Goal: Task Accomplishment & Management: Manage account settings

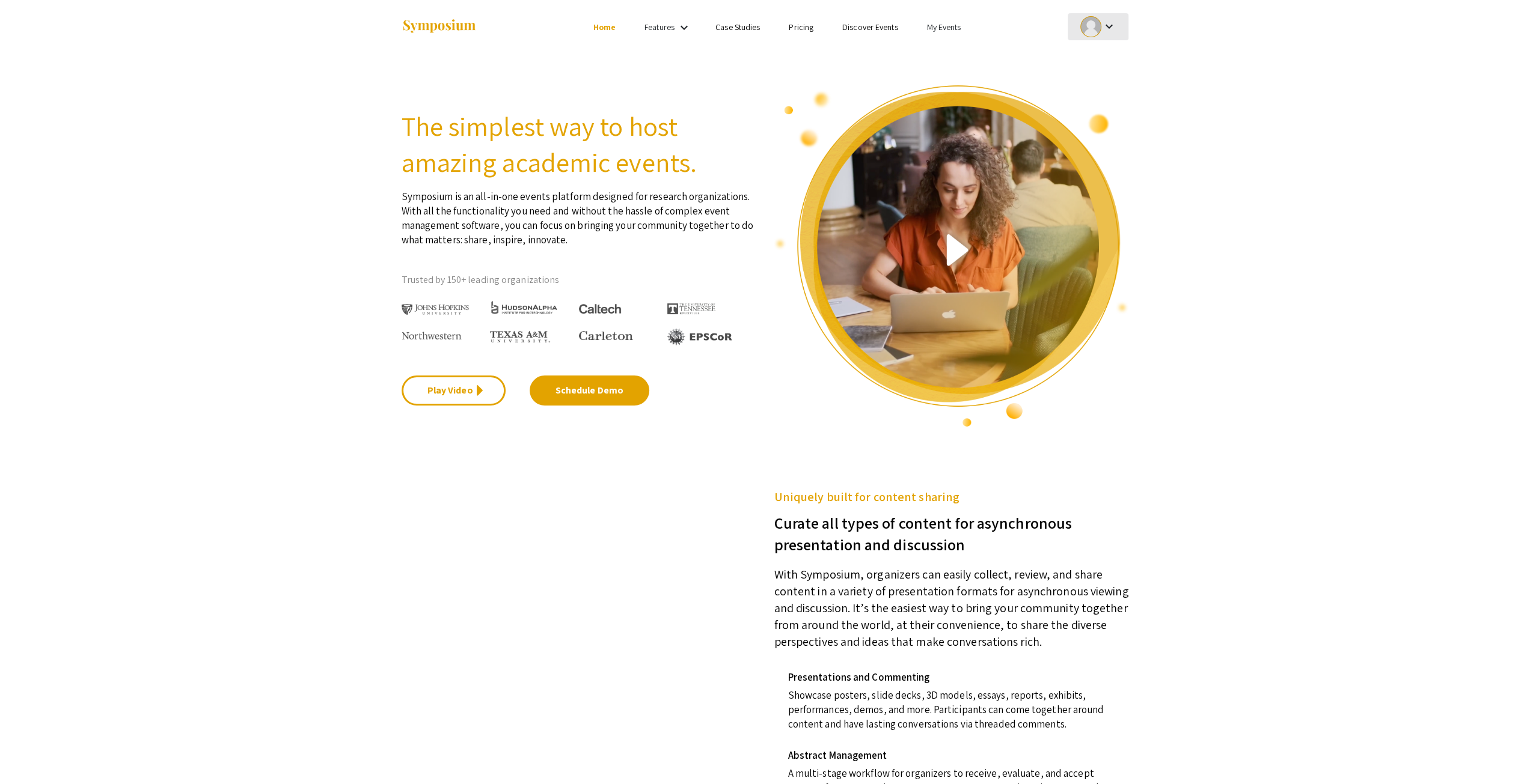
click at [1097, 20] on div at bounding box center [1090, 26] width 21 height 21
click at [1106, 61] on button "My Account" at bounding box center [1105, 59] width 74 height 29
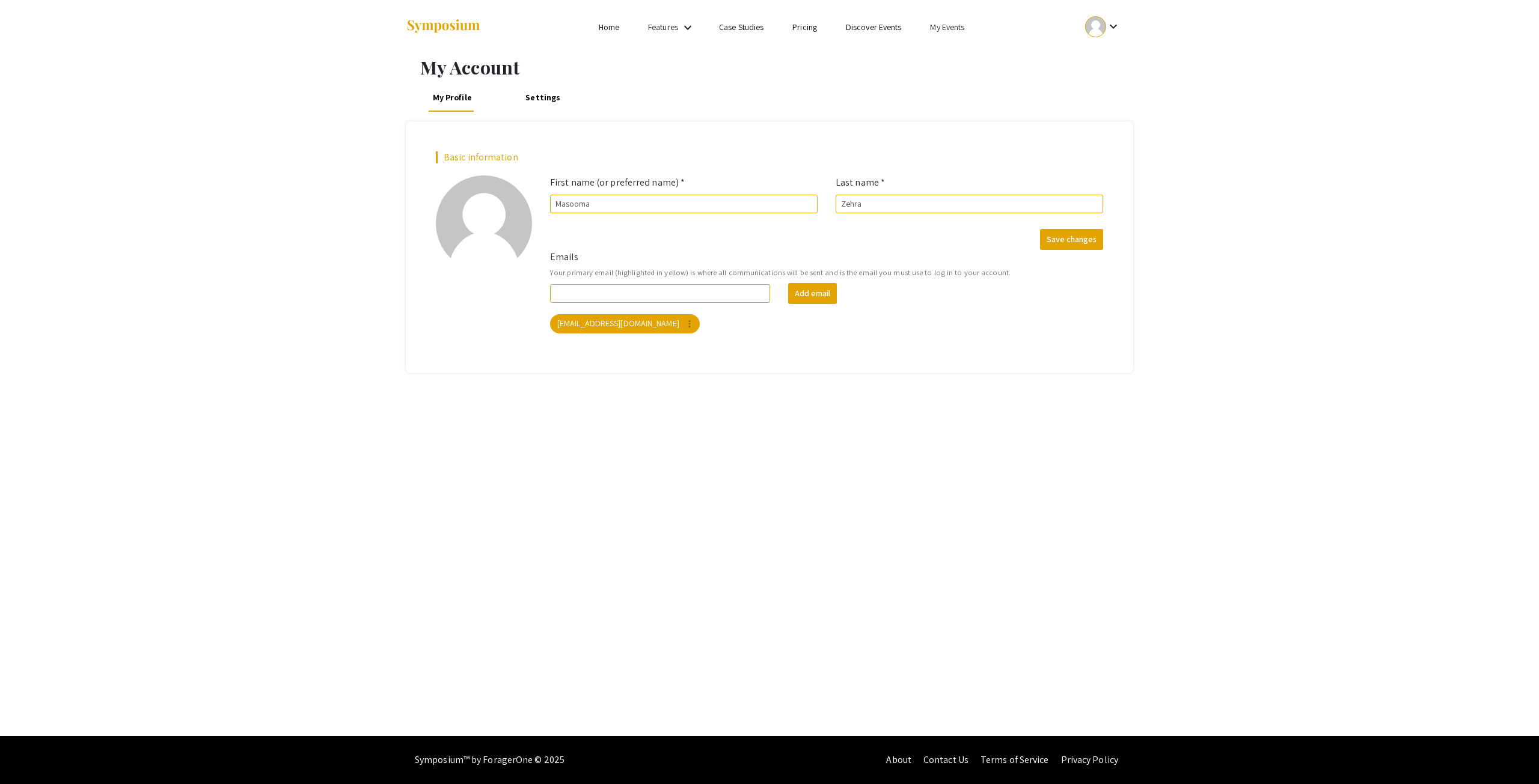
click at [613, 22] on link "Home" at bounding box center [608, 27] width 21 height 11
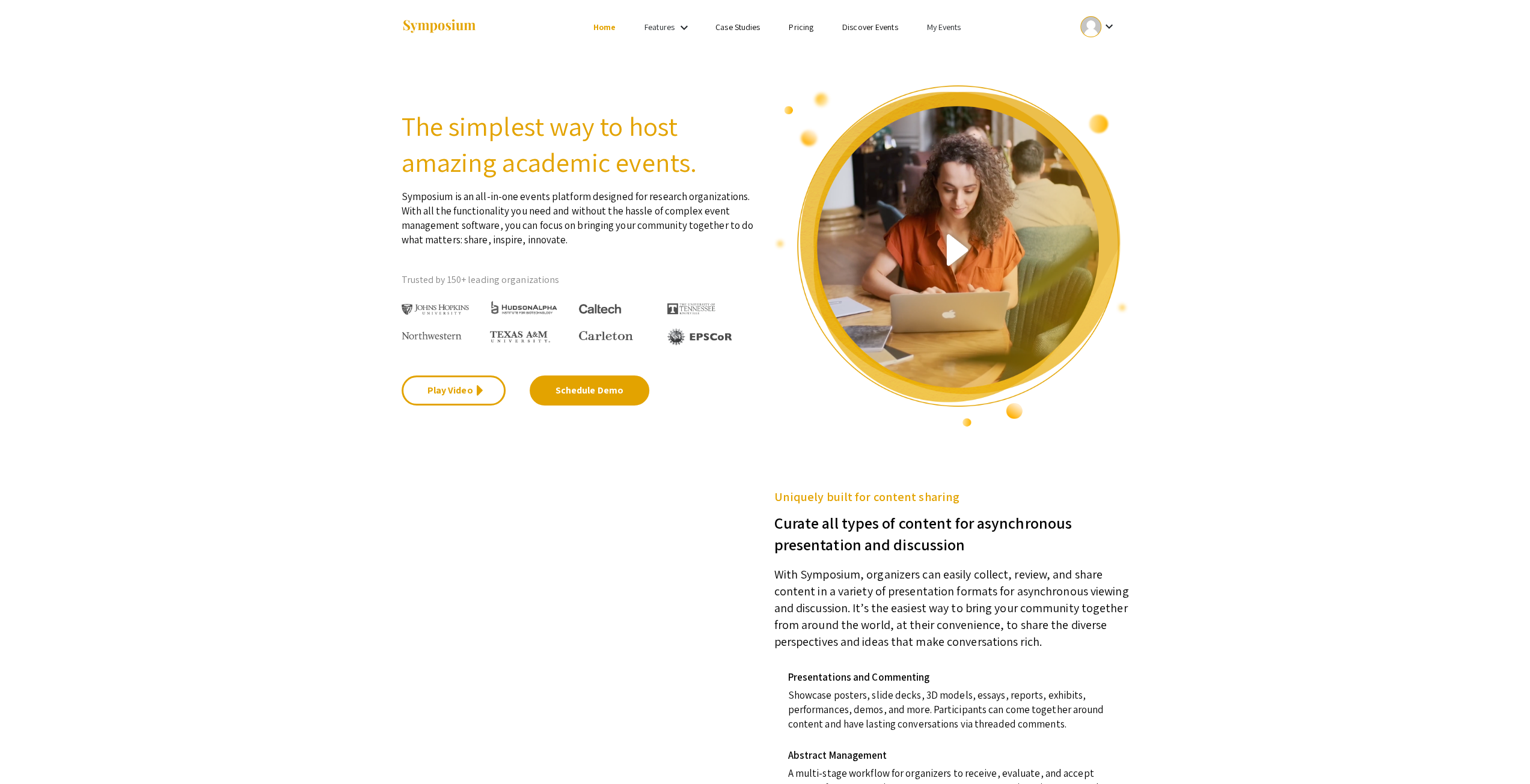
click at [942, 30] on link "My Events" at bounding box center [943, 27] width 34 height 11
click at [942, 55] on button "Events I've organized" at bounding box center [962, 54] width 103 height 29
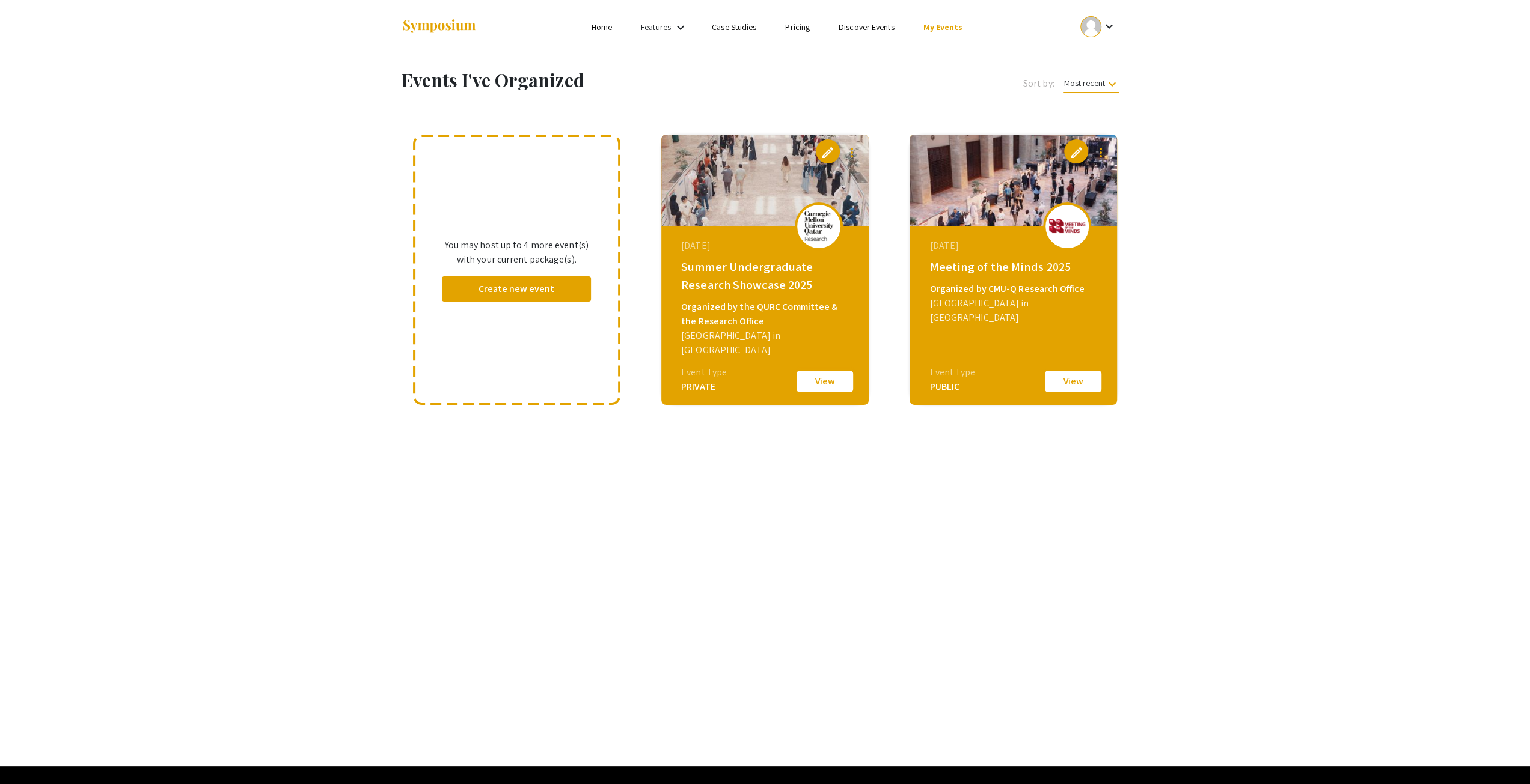
click at [816, 380] on button "View" at bounding box center [824, 381] width 60 height 25
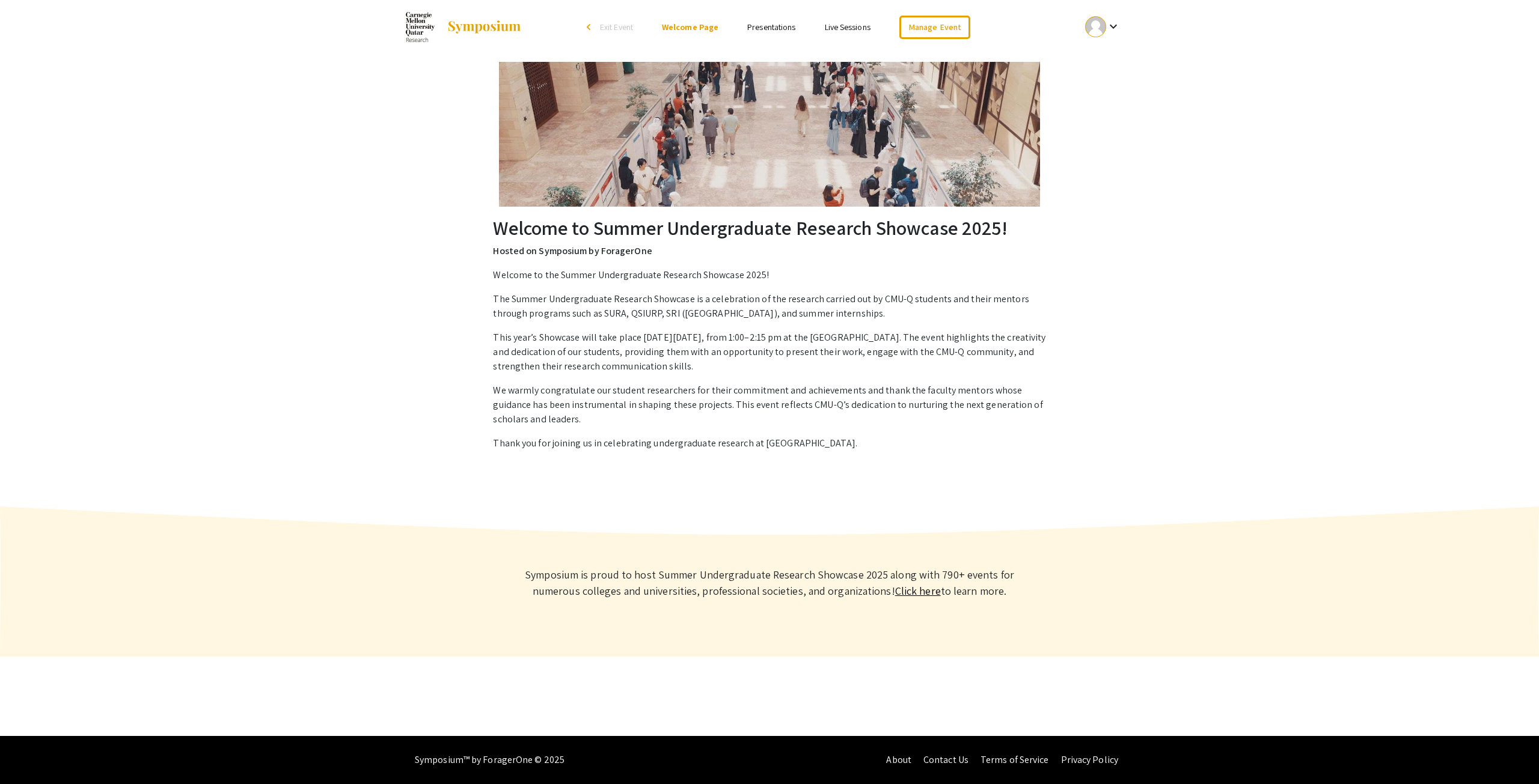
click at [762, 31] on link "Presentations" at bounding box center [772, 27] width 48 height 11
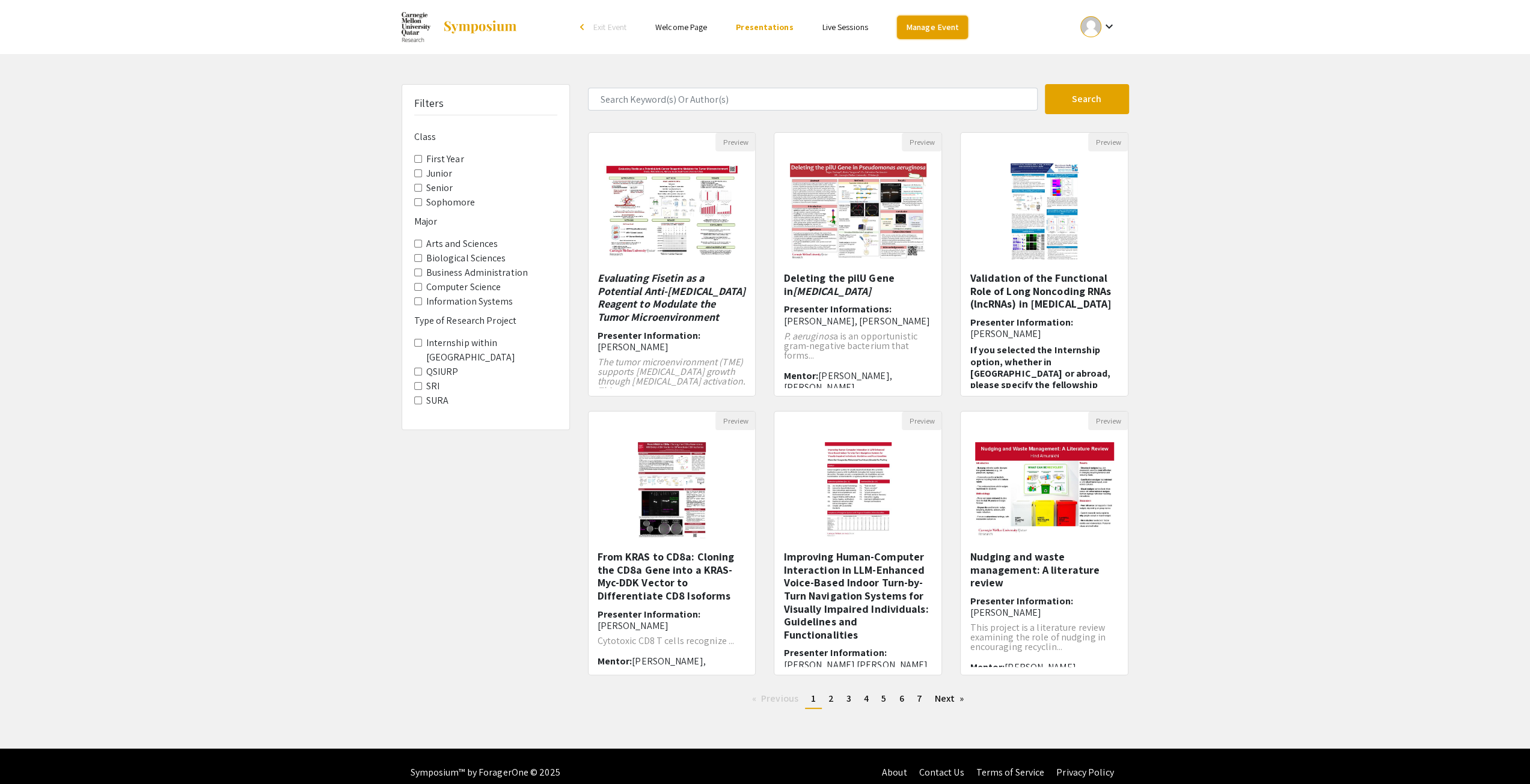
click at [949, 22] on link "Manage Event" at bounding box center [931, 27] width 71 height 23
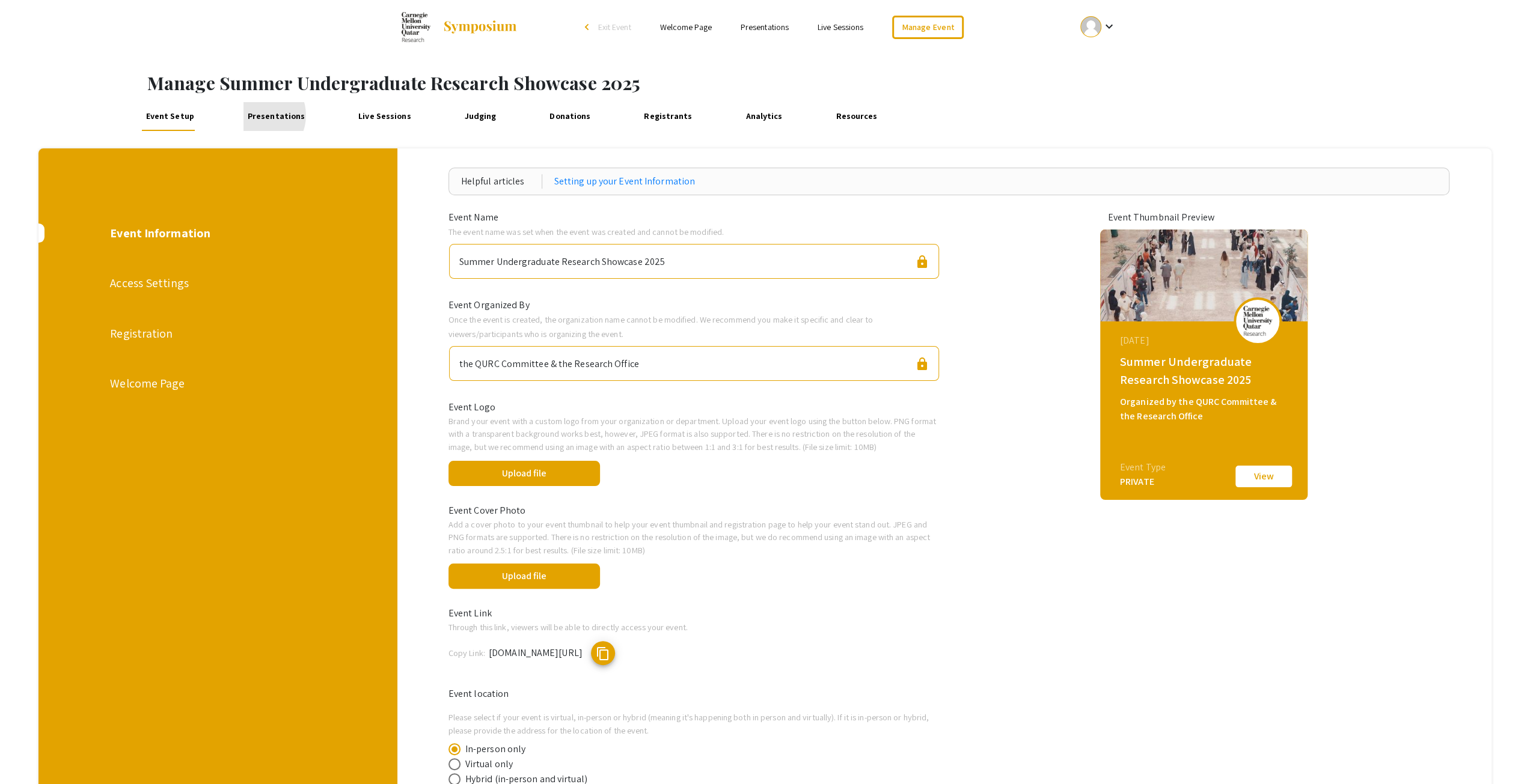
click at [256, 116] on link "Presentations" at bounding box center [275, 117] width 65 height 29
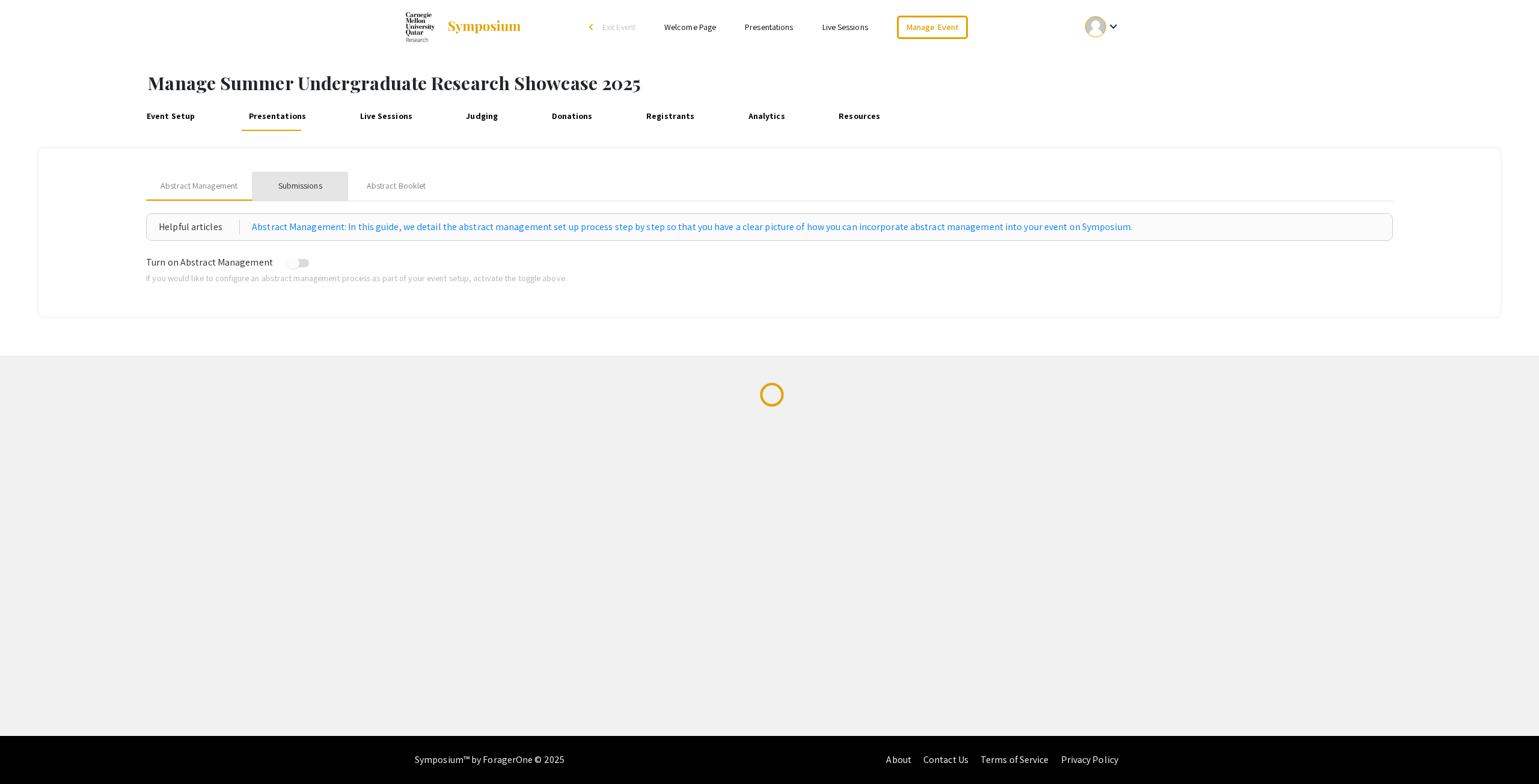
click at [284, 187] on div "Submissions" at bounding box center [300, 186] width 44 height 13
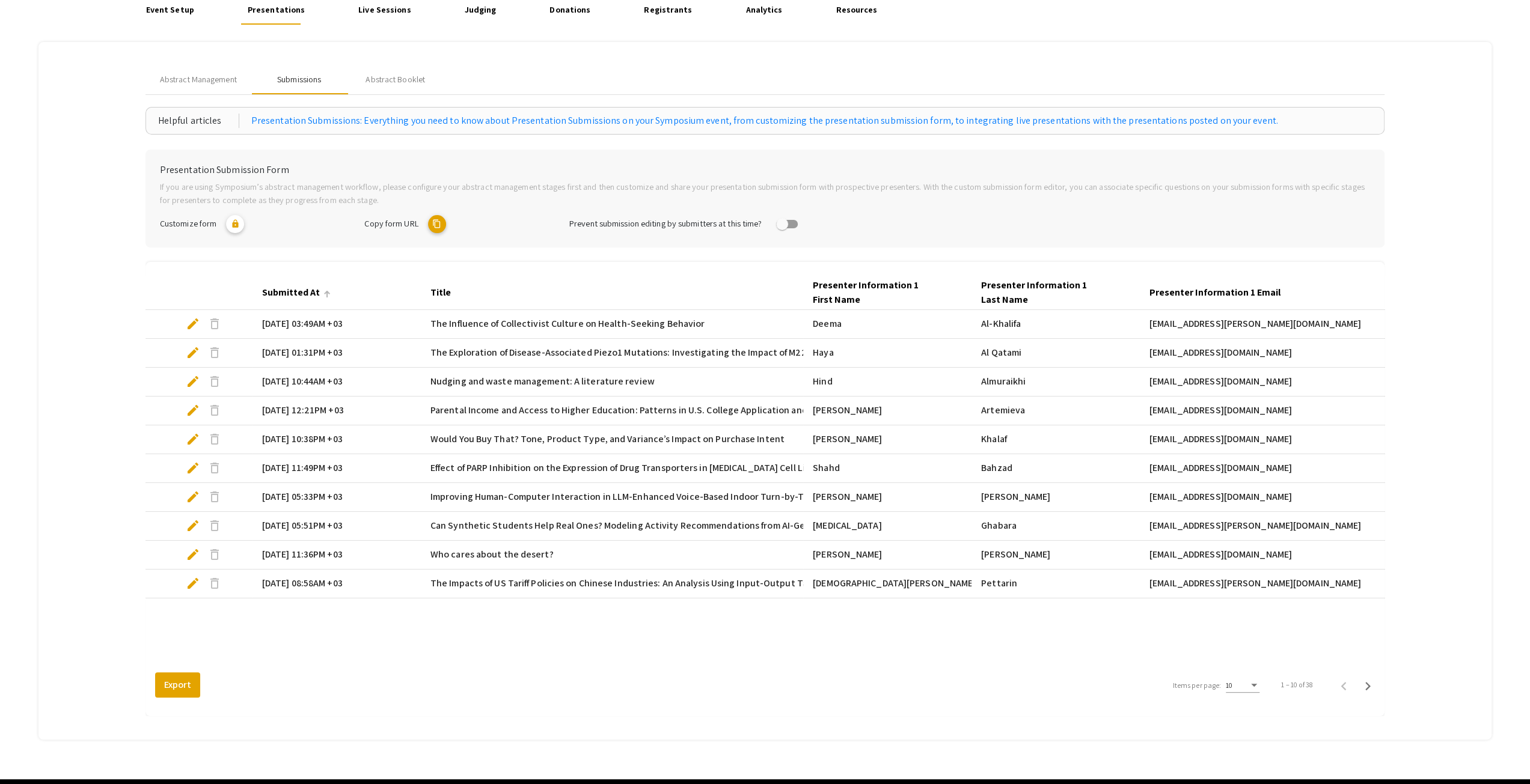
scroll to position [148, 0]
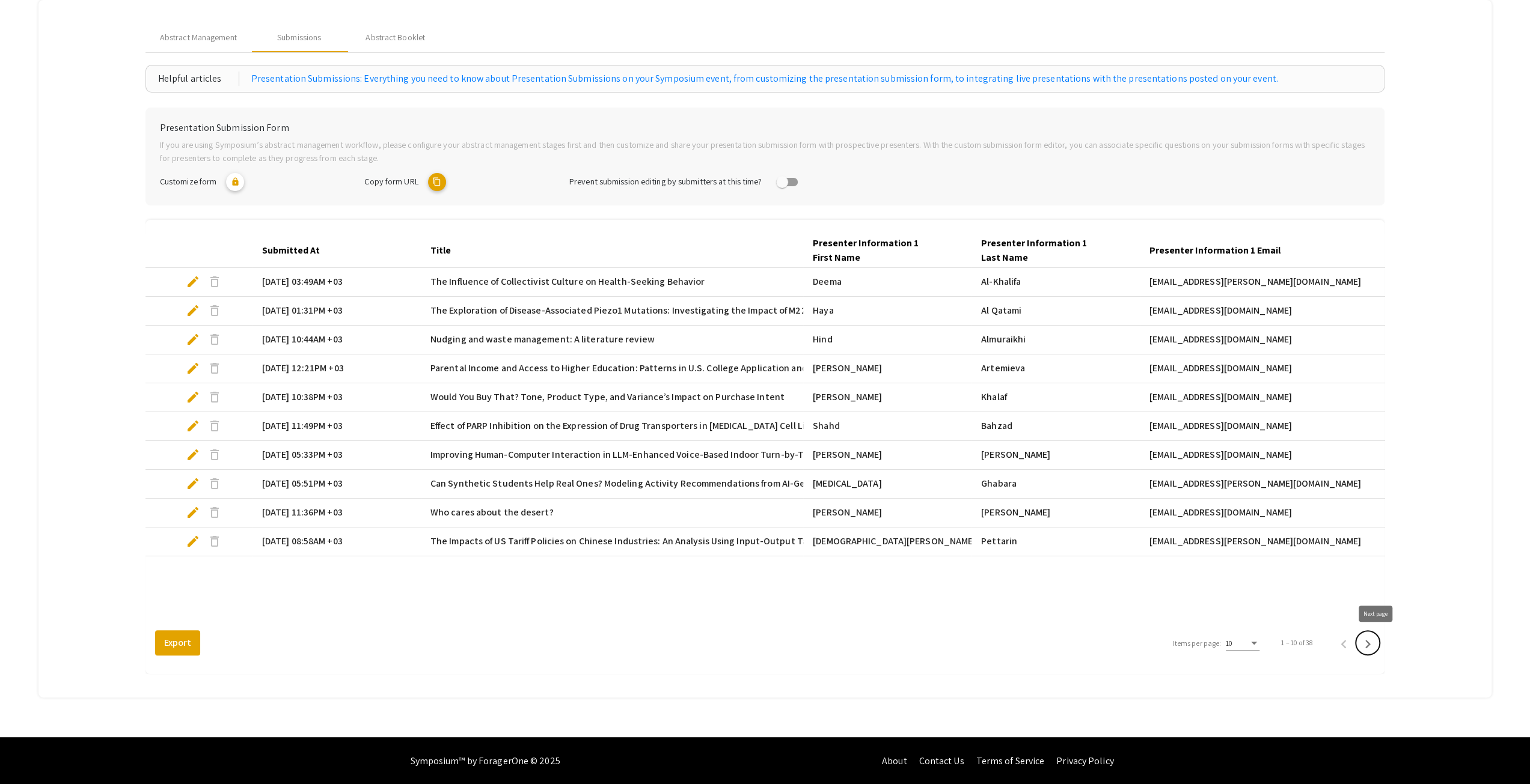
click at [1372, 647] on icon "Next page" at bounding box center [1367, 644] width 17 height 17
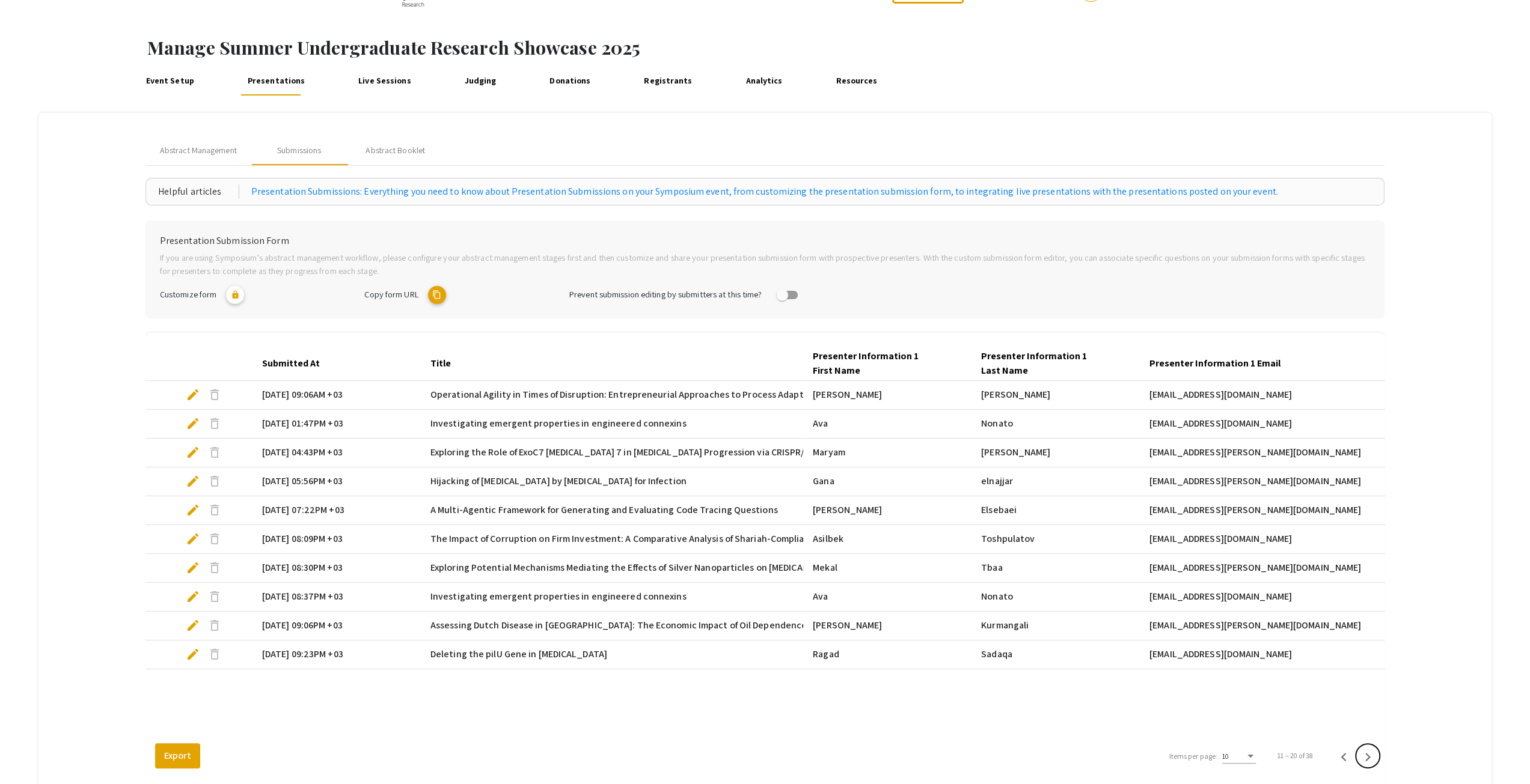
scroll to position [0, 0]
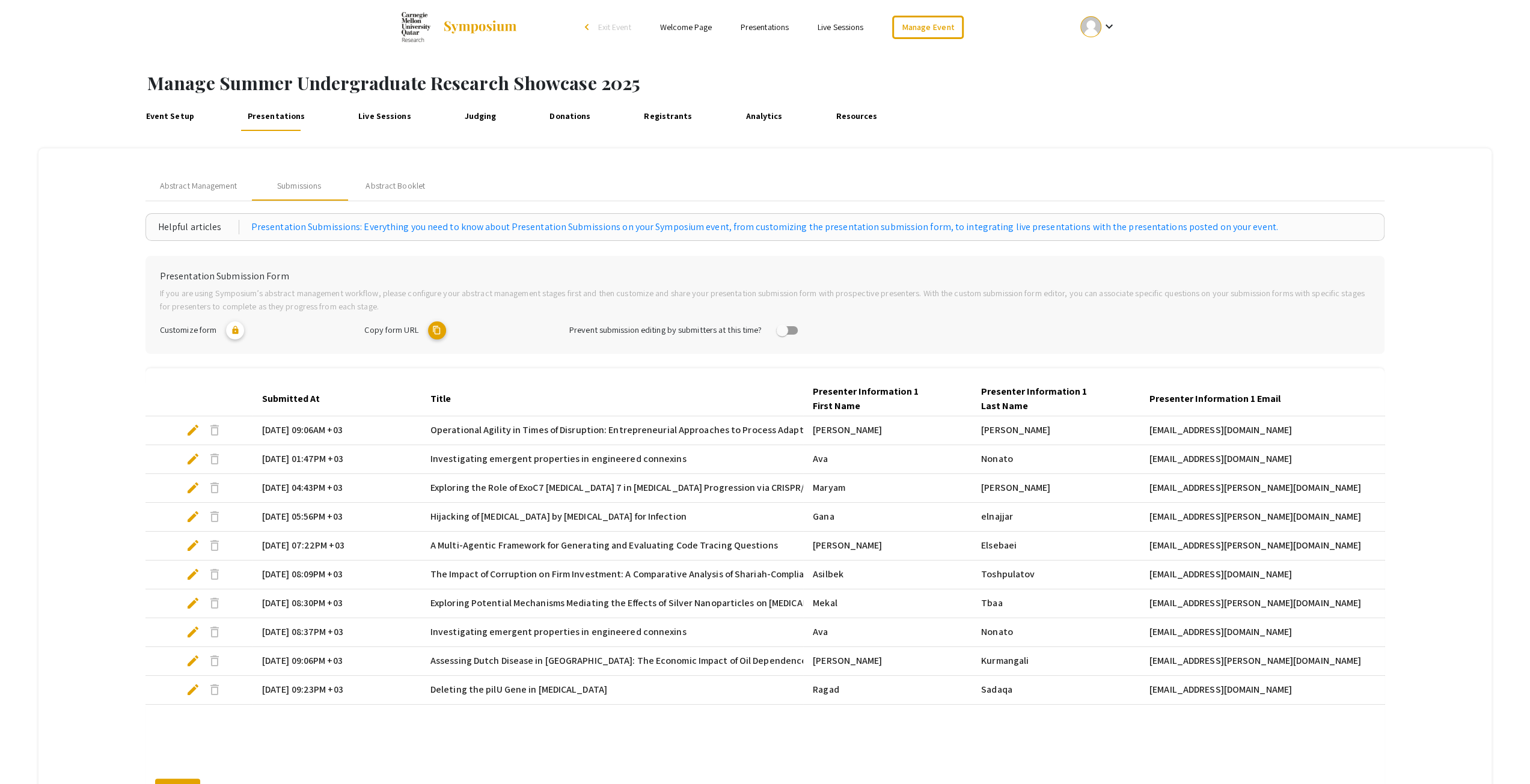
click at [663, 116] on link "Registrants" at bounding box center [668, 117] width 56 height 29
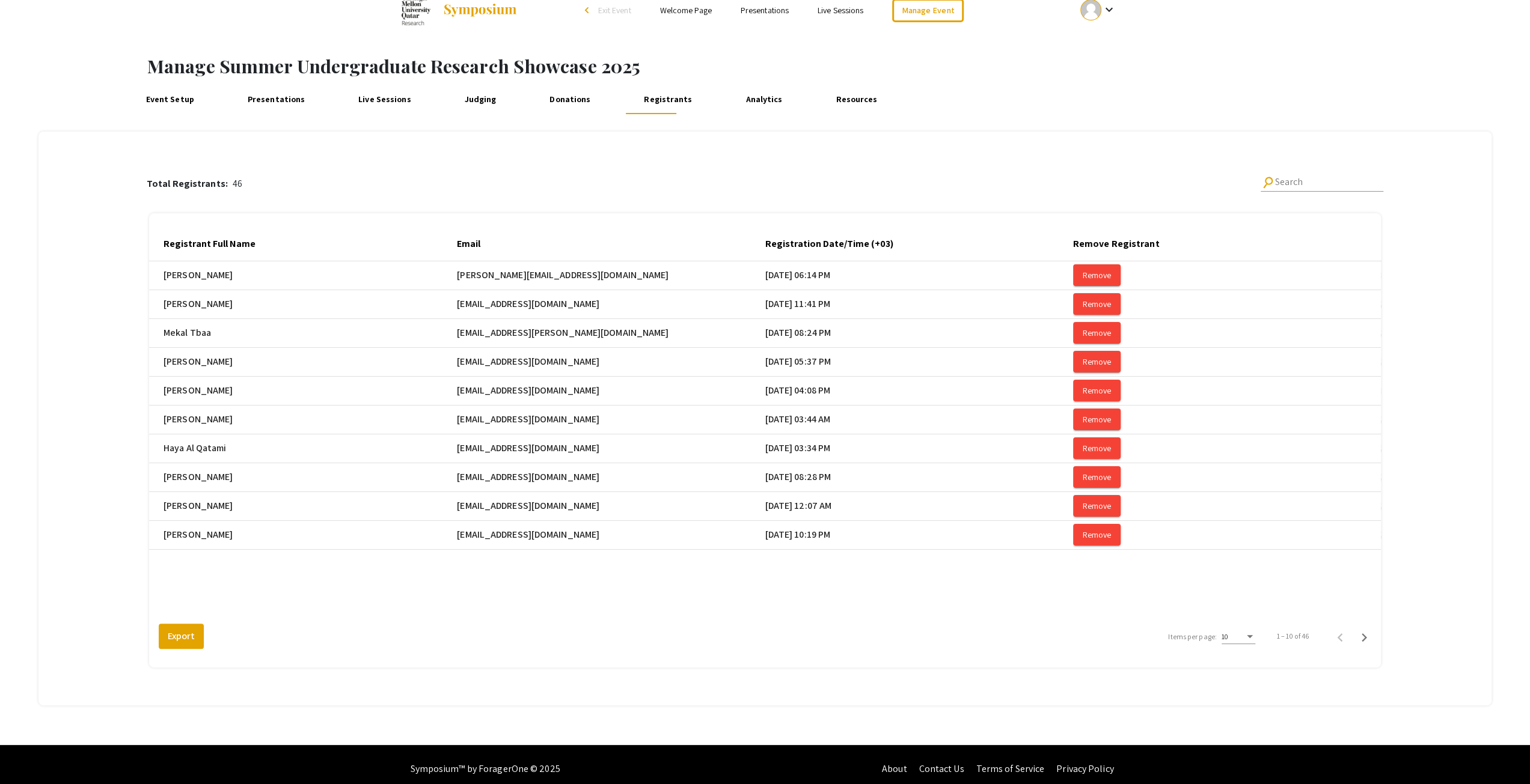
scroll to position [25, 0]
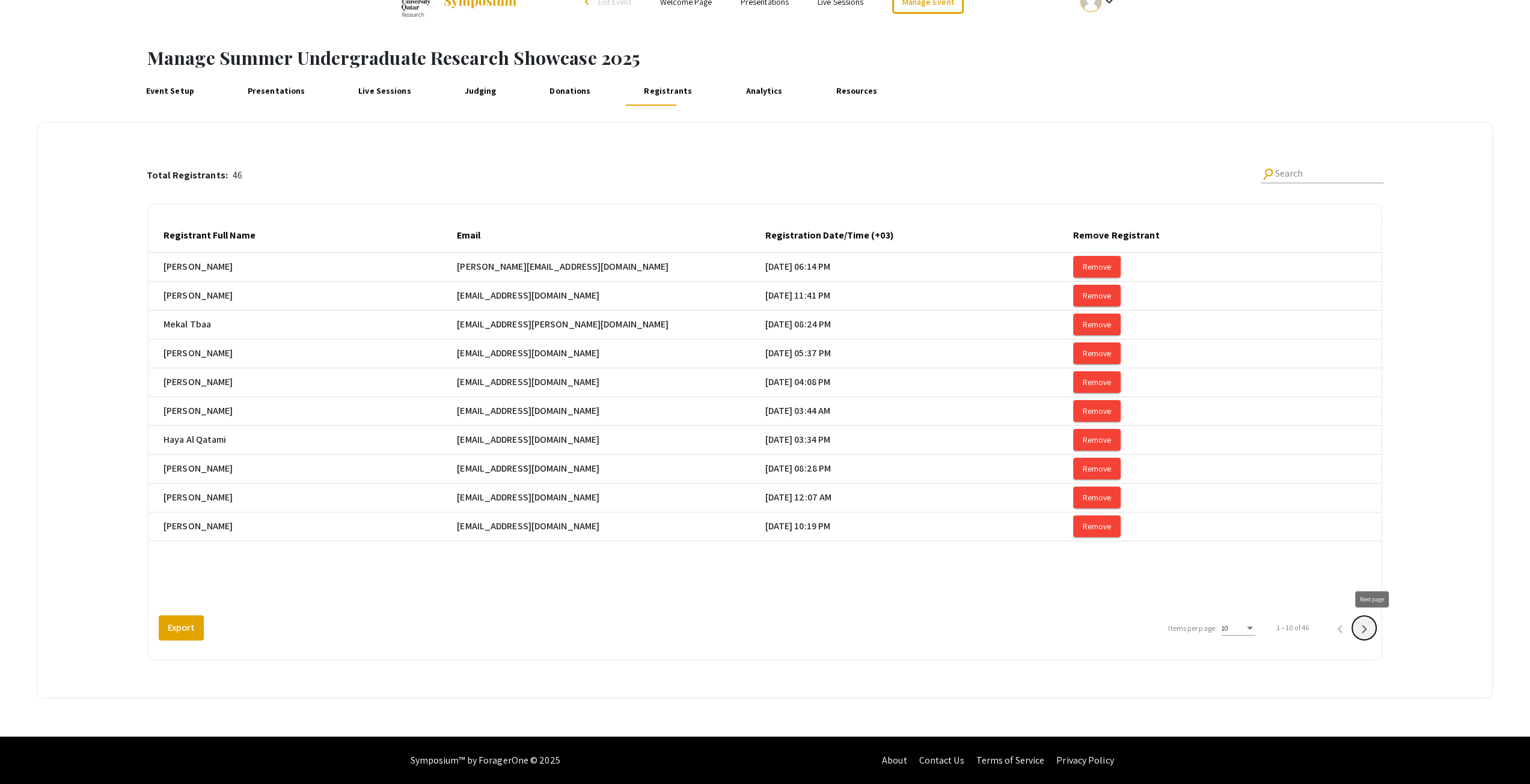
click at [1369, 628] on icon "Next page" at bounding box center [1363, 629] width 17 height 17
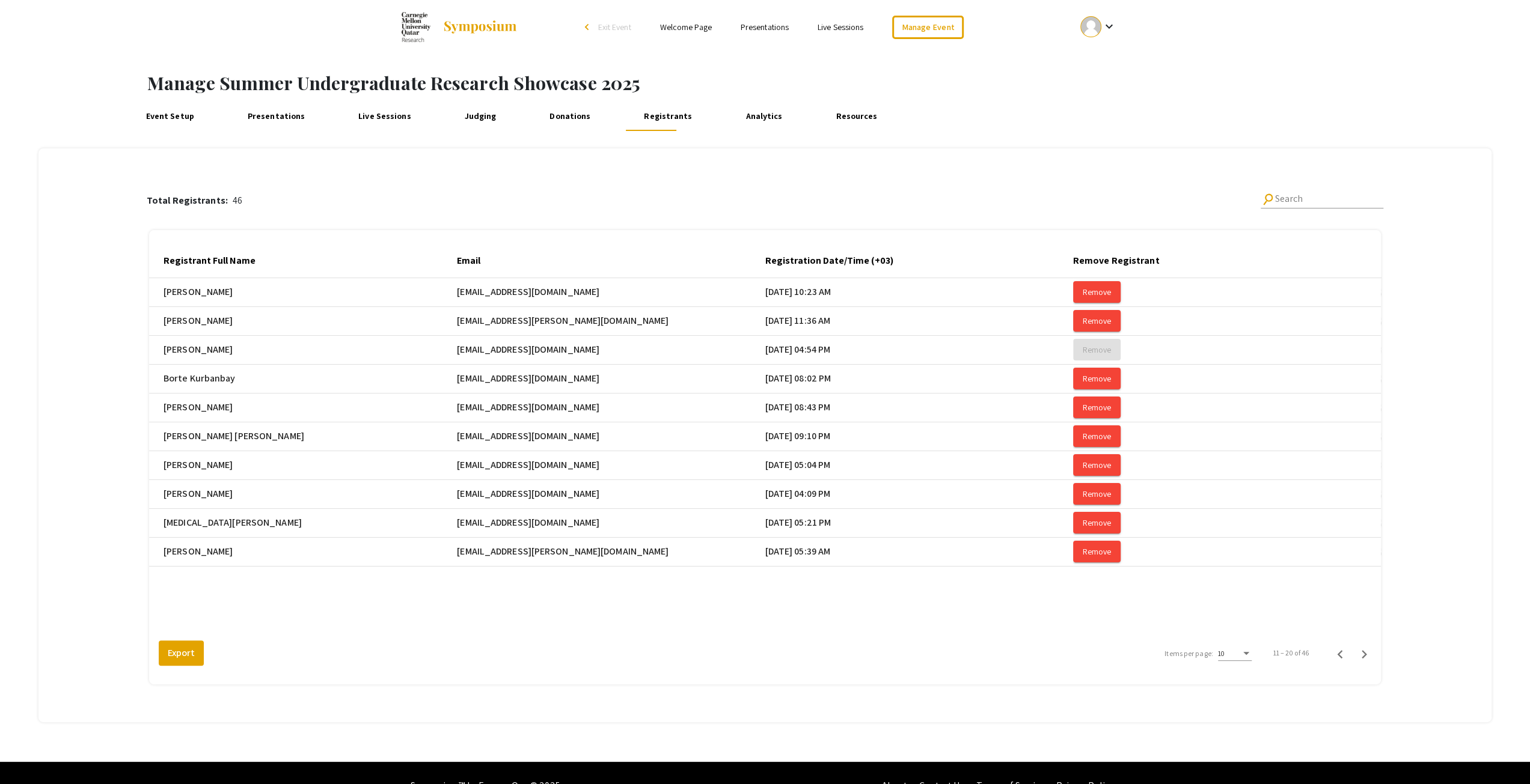
click at [618, 30] on span "Exit Event" at bounding box center [614, 27] width 33 height 11
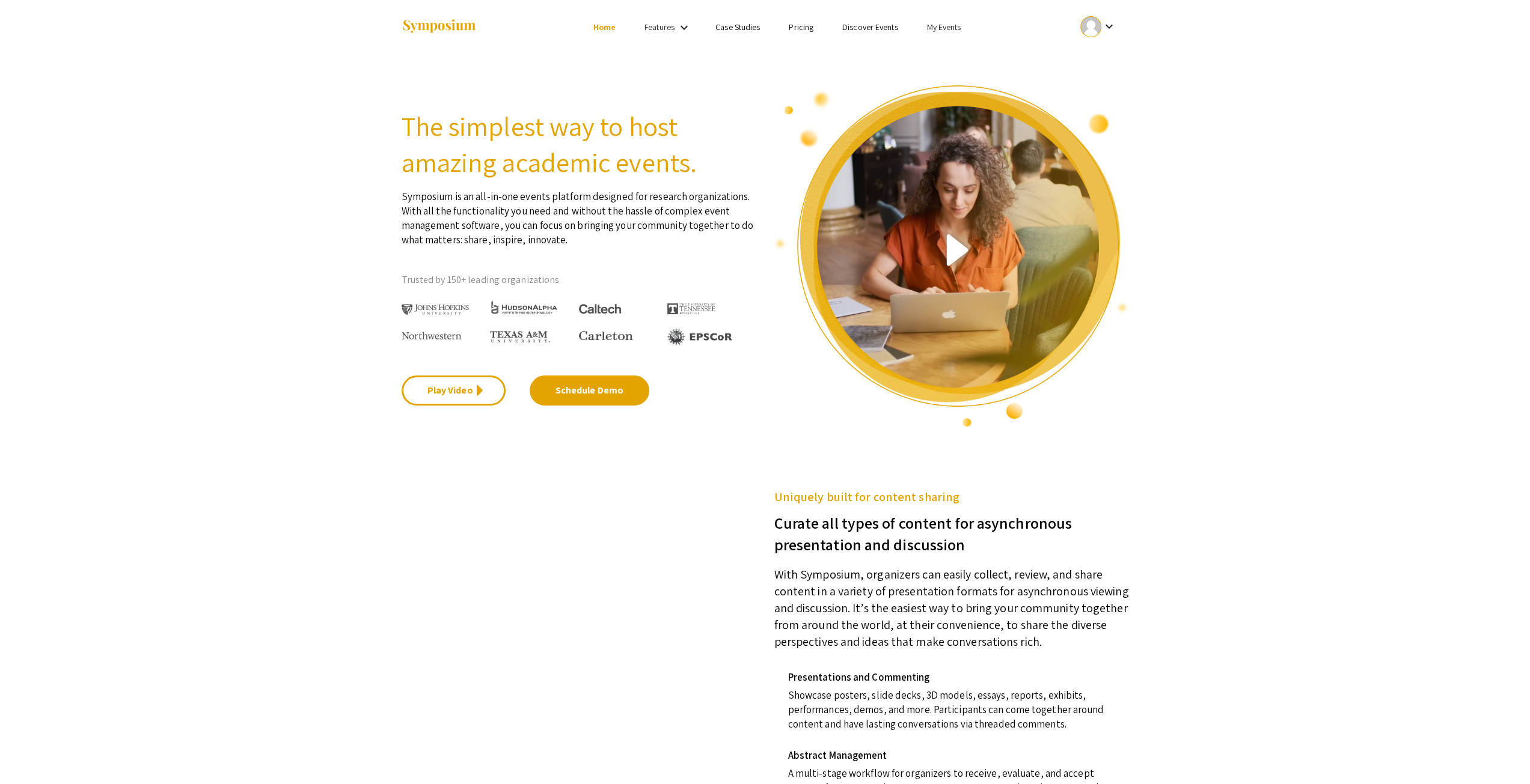
click at [930, 30] on link "My Events" at bounding box center [943, 27] width 34 height 11
click at [946, 59] on button "Events I've organized" at bounding box center [962, 54] width 103 height 29
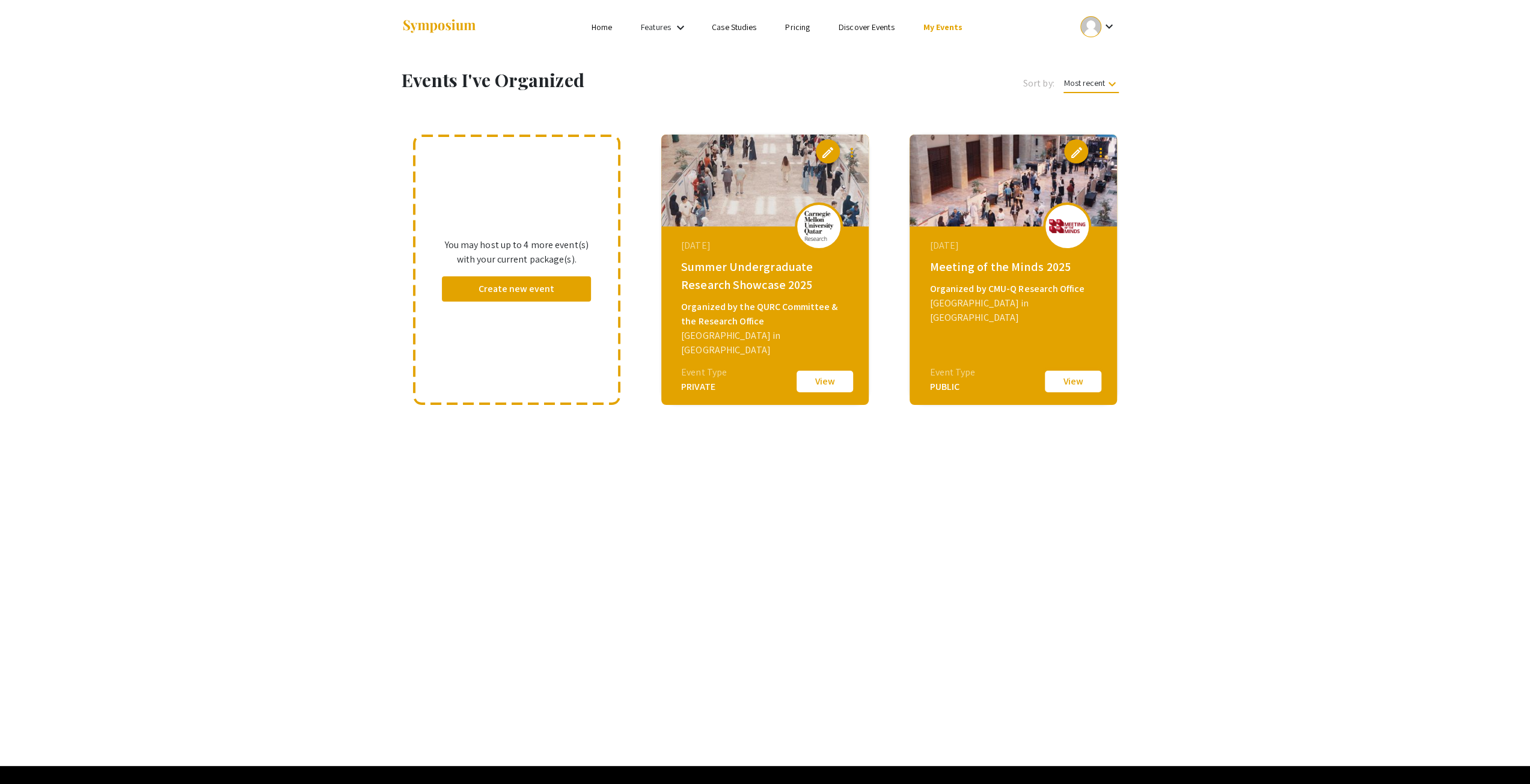
click at [1080, 394] on button "View" at bounding box center [1072, 381] width 60 height 25
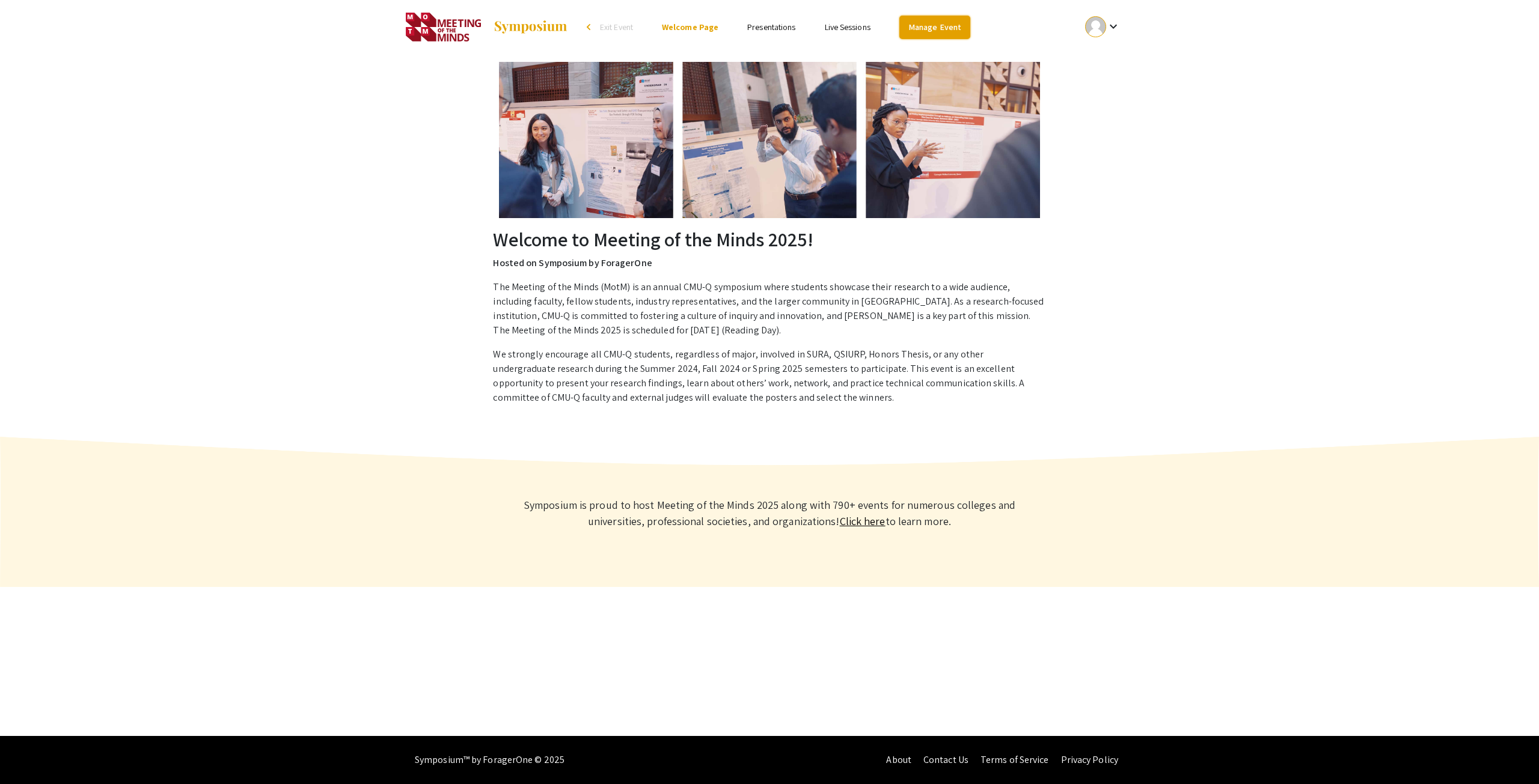
click at [930, 24] on link "Manage Event" at bounding box center [934, 27] width 71 height 23
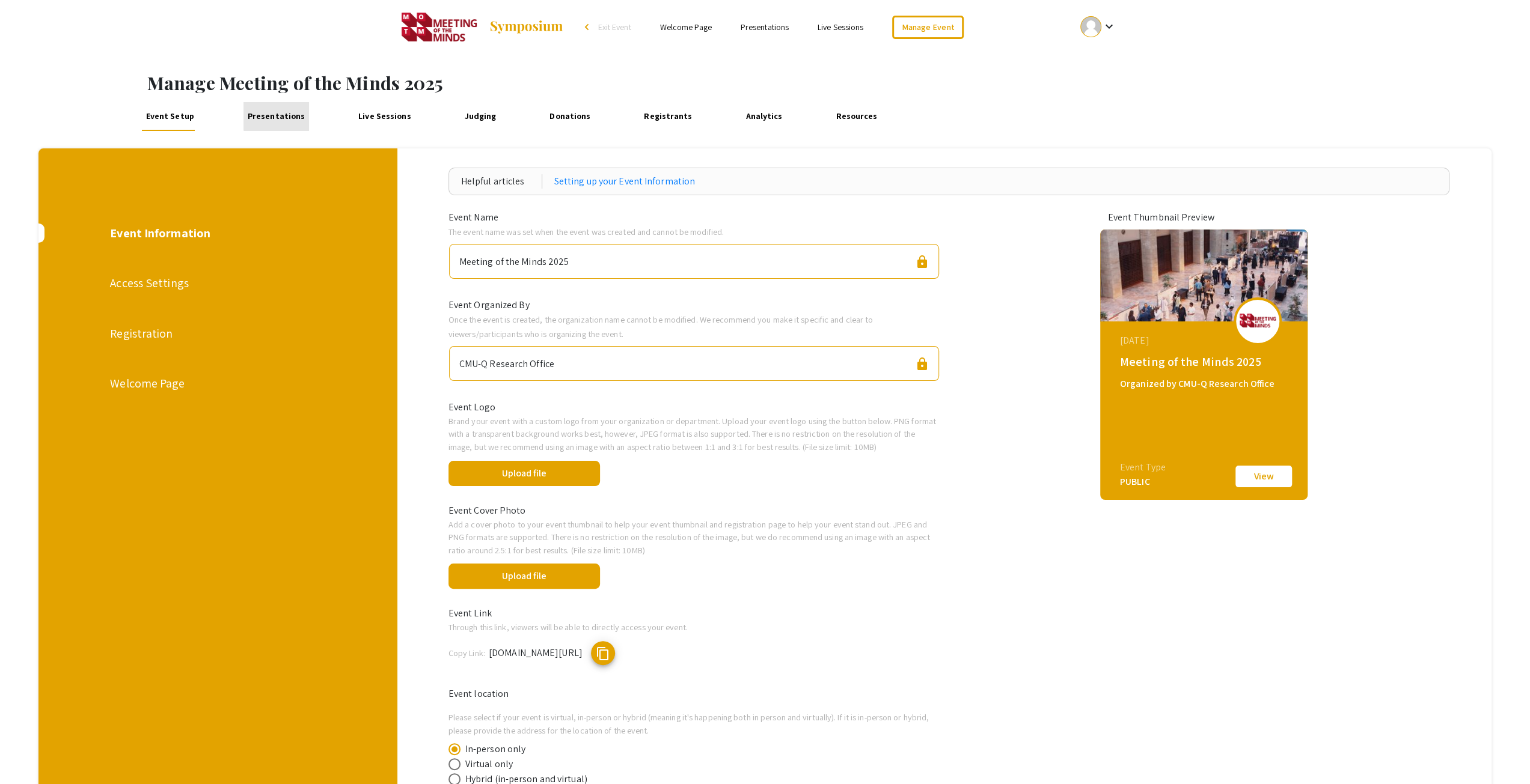
click at [280, 115] on link "Presentations" at bounding box center [275, 117] width 65 height 29
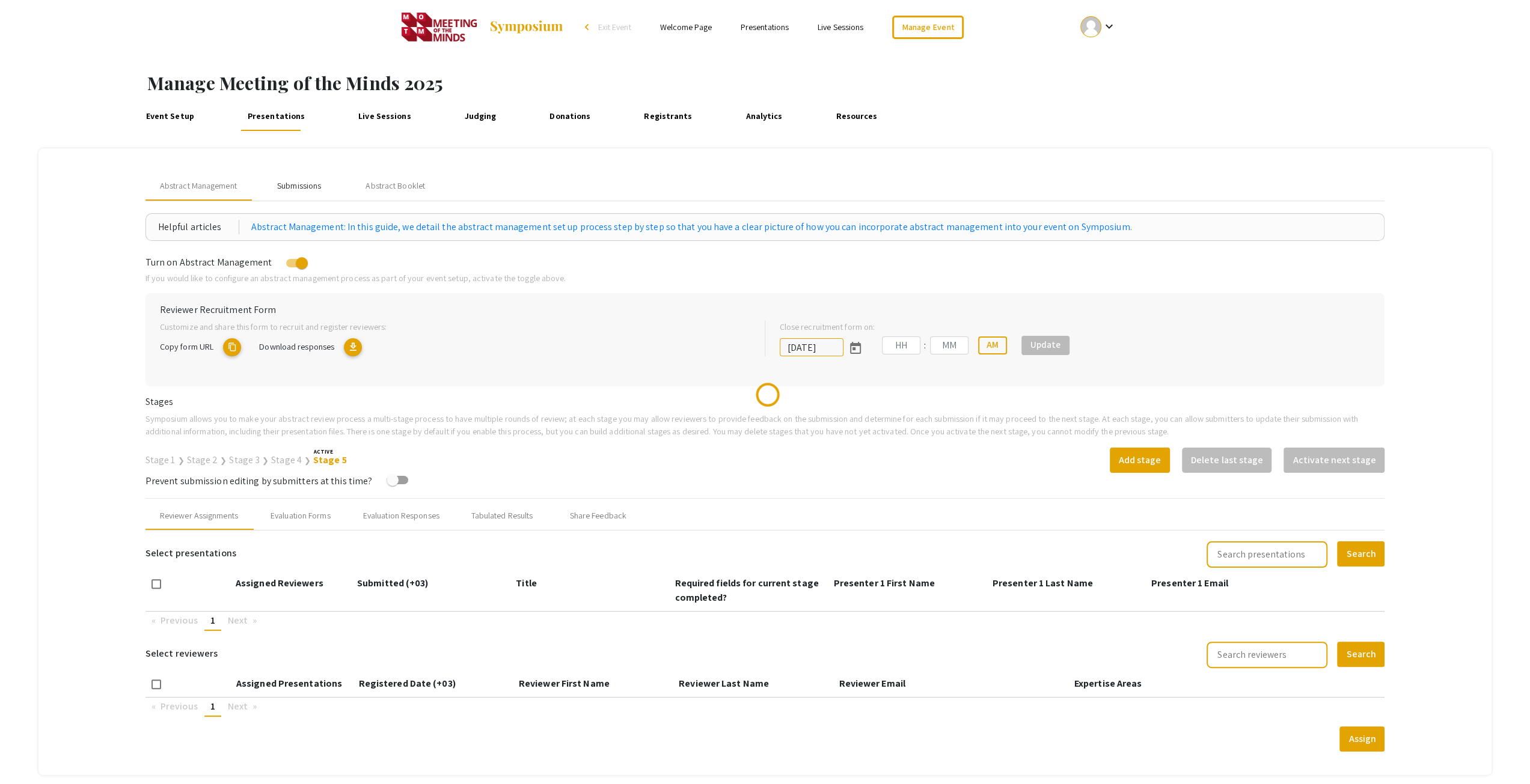
click at [303, 181] on div "Submissions" at bounding box center [299, 186] width 44 height 13
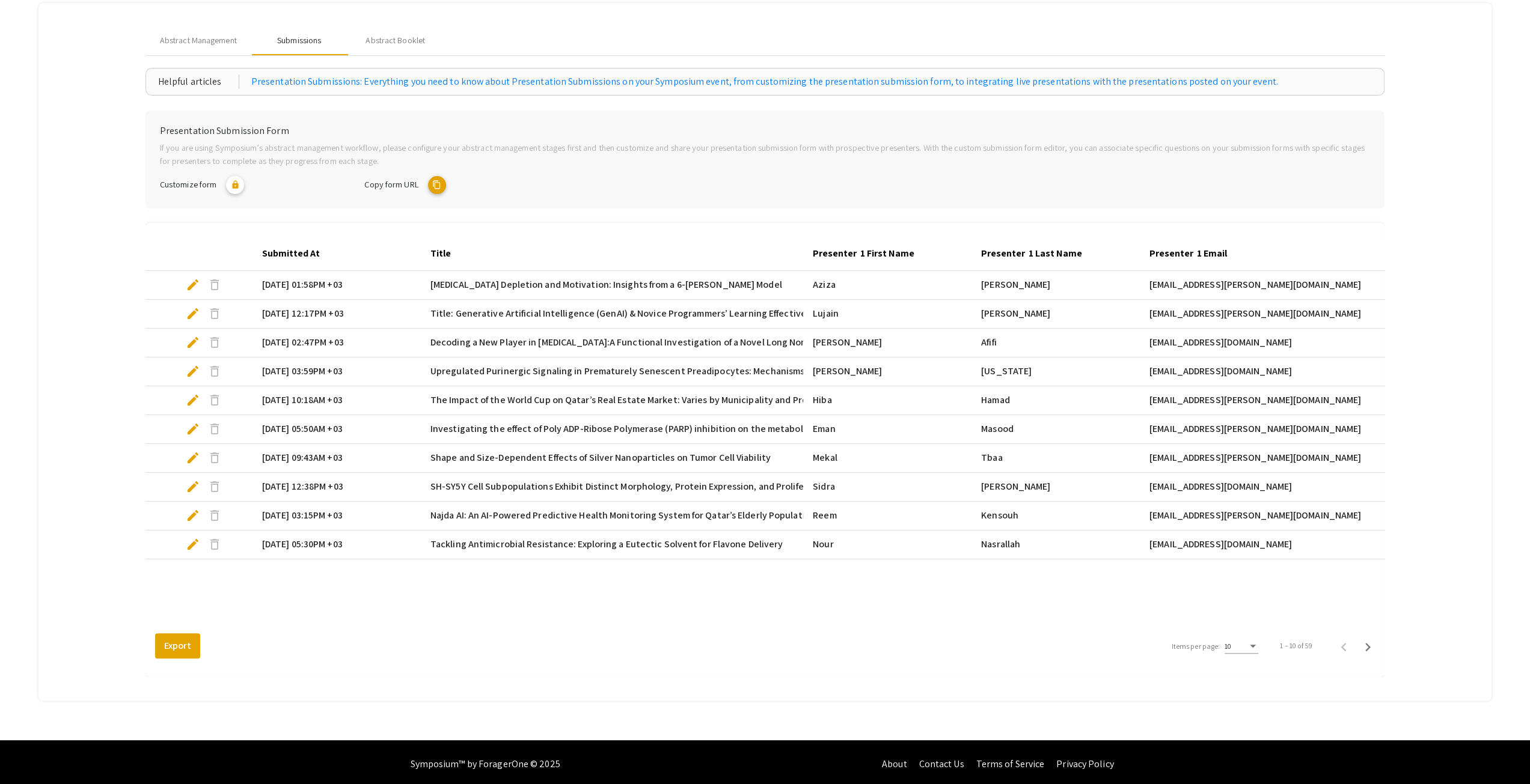
scroll to position [148, 0]
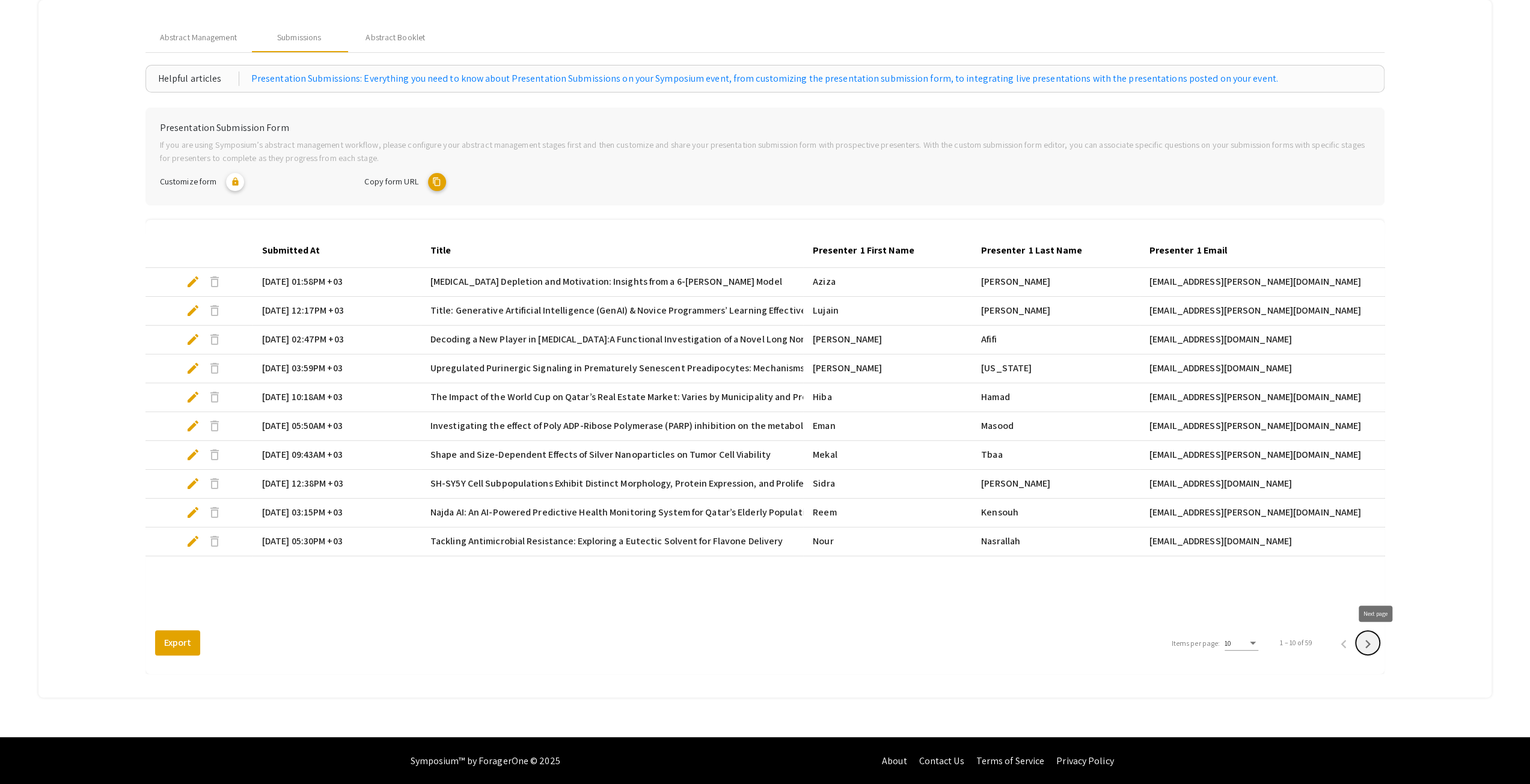
click at [1371, 641] on icon "Next page" at bounding box center [1367, 644] width 17 height 17
